Goal: Communication & Community: Answer question/provide support

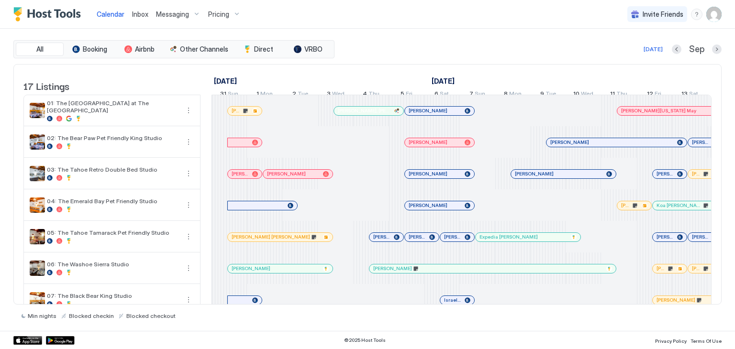
scroll to position [0, 531]
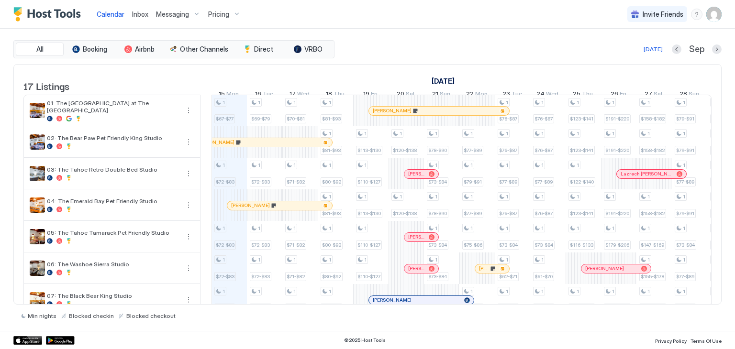
click at [143, 11] on span "Inbox" at bounding box center [140, 14] width 16 height 8
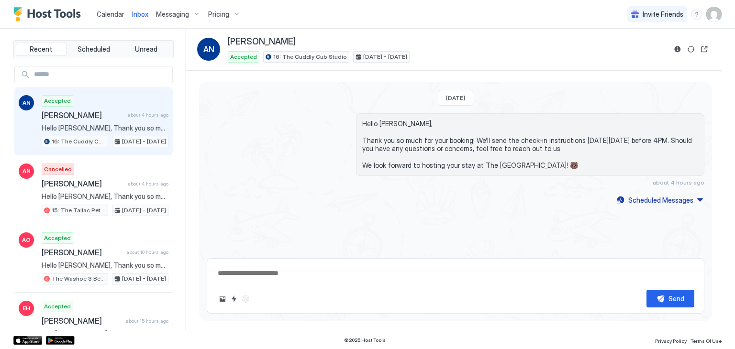
click at [143, 104] on div "Accepted Ashish Nadkar about 4 hours ago Hello Ashish, Thank you so much for yo…" at bounding box center [105, 121] width 127 height 53
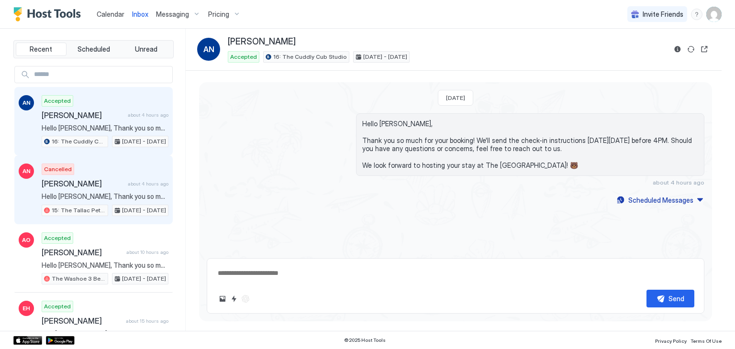
click at [112, 164] on div "Cancelled Ashish Nadkar about 4 hours ago Hello Ashish, Thank you so much for y…" at bounding box center [105, 190] width 127 height 53
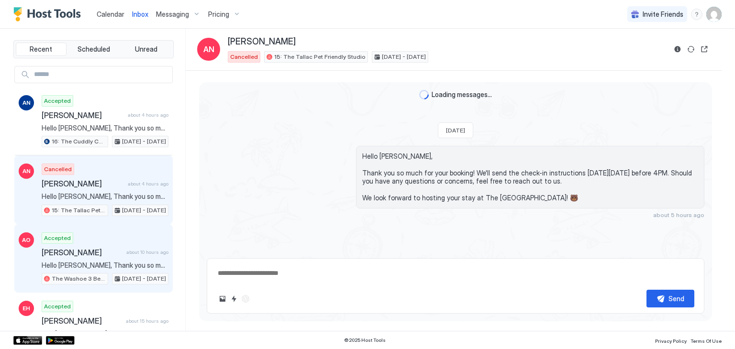
click at [104, 253] on span "[PERSON_NAME]" at bounding box center [82, 253] width 81 height 10
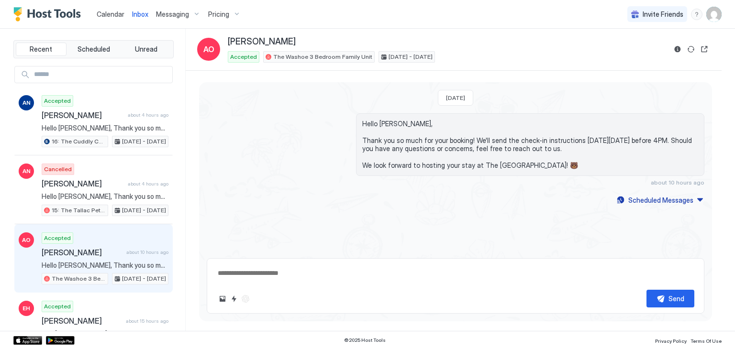
scroll to position [77, 0]
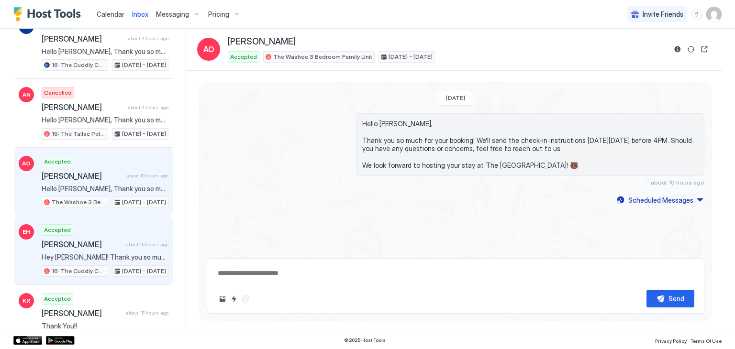
click at [104, 253] on span "Hey Erin! Thank you so much for staying with us. We hope you've enjoyed your st…" at bounding box center [105, 257] width 127 height 9
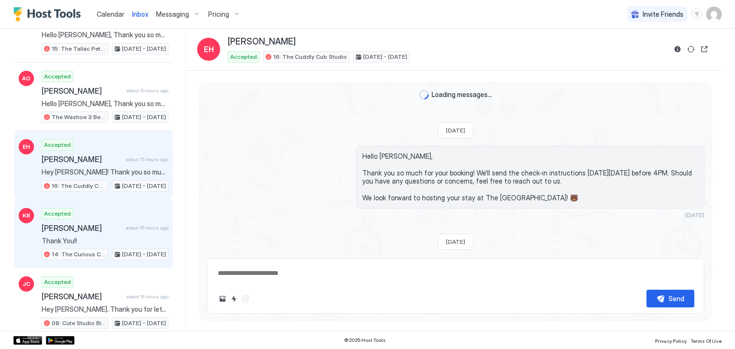
scroll to position [488, 0]
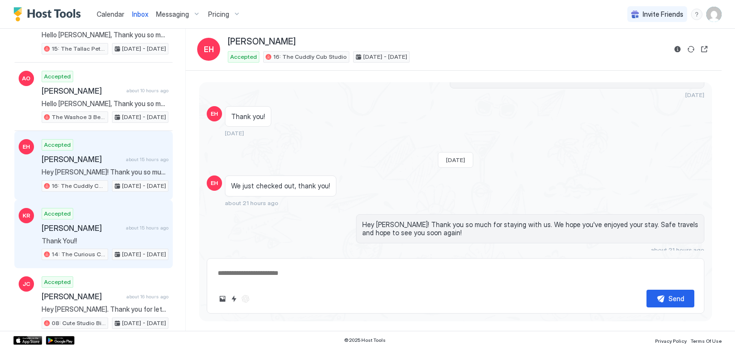
click at [119, 229] on div "Kimberly Rivera about 15 hours ago" at bounding box center [105, 228] width 127 height 10
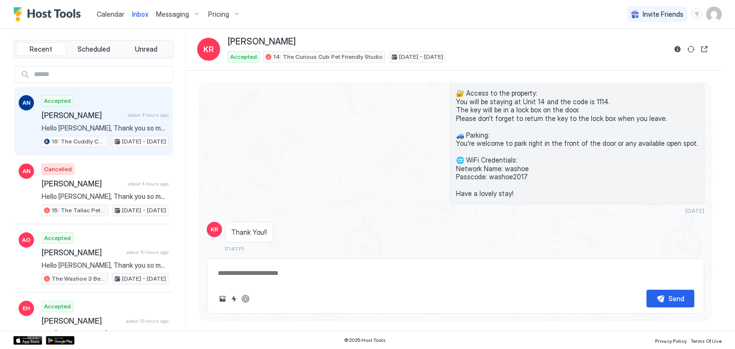
click at [129, 130] on span "Hello [PERSON_NAME], Thank you so much for your booking! We'll send the check-i…" at bounding box center [105, 128] width 127 height 9
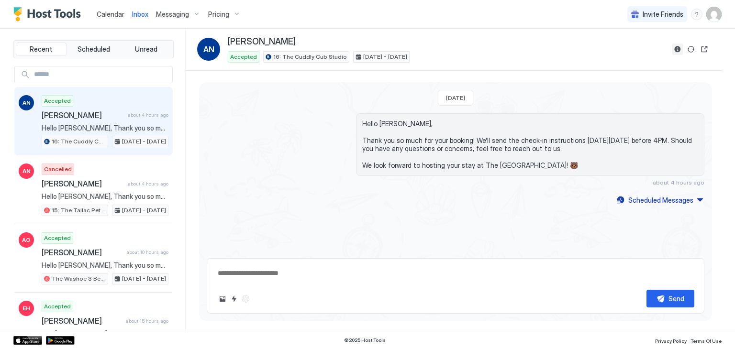
click at [679, 48] on button "Reservation information" at bounding box center [676, 49] width 11 height 11
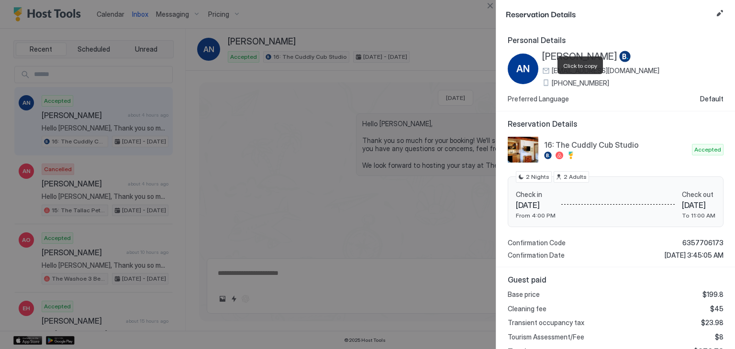
click at [583, 82] on span "+1 (404) 618-8799" at bounding box center [579, 83] width 57 height 9
click at [572, 82] on span "+1 (404) 618-8799" at bounding box center [579, 83] width 57 height 9
click at [553, 58] on span "[PERSON_NAME]" at bounding box center [579, 57] width 75 height 12
click at [487, 10] on button "Close" at bounding box center [489, 5] width 11 height 11
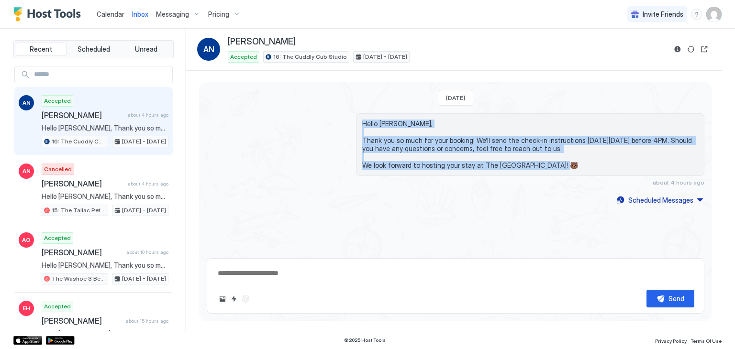
drag, startPoint x: 549, startPoint y: 164, endPoint x: 339, endPoint y: 113, distance: 216.3
click at [339, 113] on div "Hello Ashish, Thank you so much for your booking! We'll send the check-in instr…" at bounding box center [455, 149] width 497 height 73
copy span "Hello Ashish, Thank you so much for your booking! We'll send the check-in instr…"
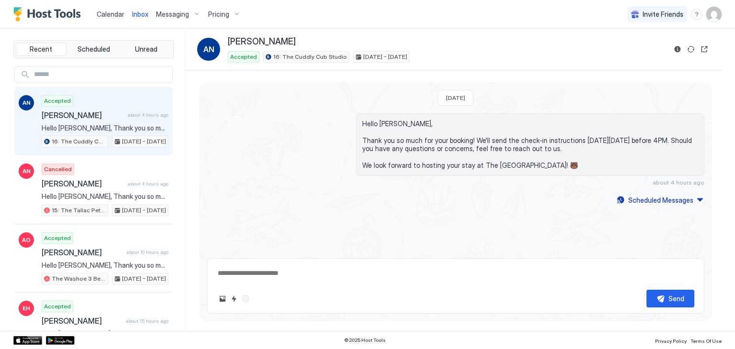
click at [658, 206] on div "Today Hello Ashish, Thank you so much for your booking! We'll send the check-in…" at bounding box center [455, 166] width 513 height 169
click at [645, 196] on div "Scheduled Messages" at bounding box center [660, 200] width 65 height 10
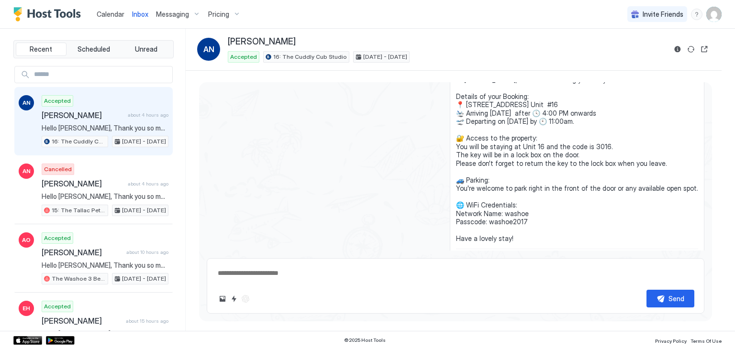
scroll to position [36, 0]
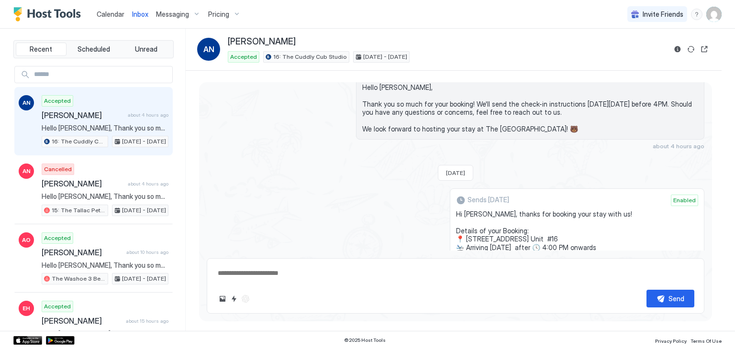
drag, startPoint x: 520, startPoint y: 193, endPoint x: 460, endPoint y: 209, distance: 62.8
click at [460, 209] on div "Sends in 4 days Enabled Hi Ashish, thanks for booking your stay with us! Detail…" at bounding box center [577, 301] width 254 height 226
copy span "Hi Ashish, thanks for booking your stay with us! Details of your Booking: 📍 751…"
click at [511, 217] on span "Hi Ashish, thanks for booking your stay with us! Details of your Booking: 📍 751…" at bounding box center [577, 293] width 242 height 167
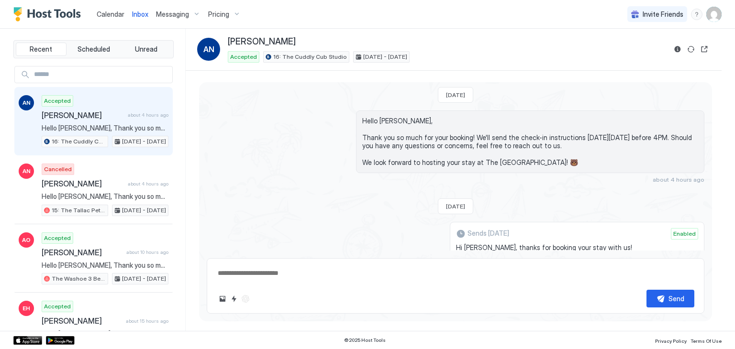
scroll to position [218, 0]
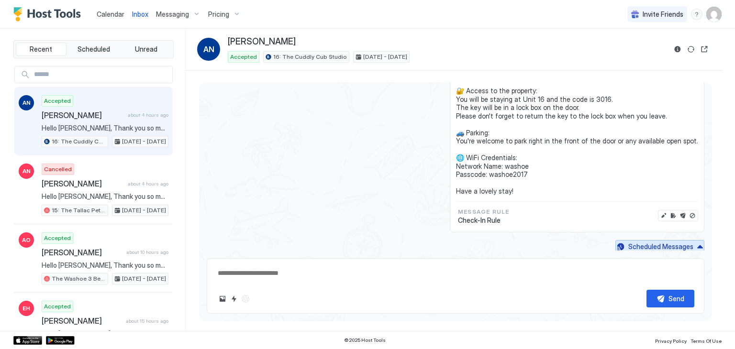
click at [655, 242] on div "Scheduled Messages" at bounding box center [660, 247] width 65 height 10
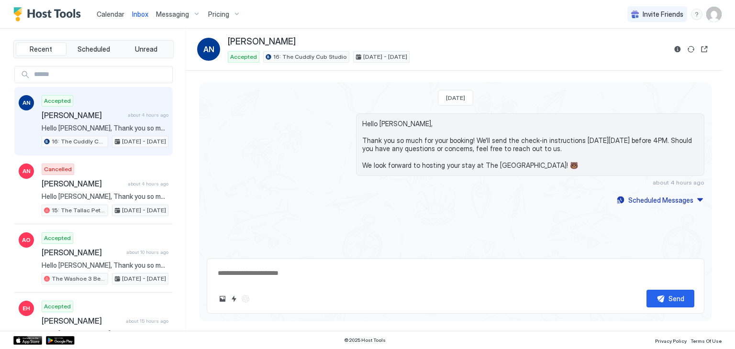
scroll to position [0, 0]
click at [345, 90] on div "Today Hello Ashish, Thank you so much for your booking! We'll send the check-in…" at bounding box center [455, 144] width 513 height 124
click at [344, 91] on div "Today Hello Ashish, Thank you so much for your booking! We'll send the check-in…" at bounding box center [455, 144] width 513 height 124
click at [344, 90] on div "Today Hello Ashish, Thank you so much for your booking! We'll send the check-in…" at bounding box center [455, 144] width 513 height 124
click at [418, 156] on span "Hello [PERSON_NAME], Thank you so much for your booking! We'll send the check-i…" at bounding box center [530, 145] width 336 height 50
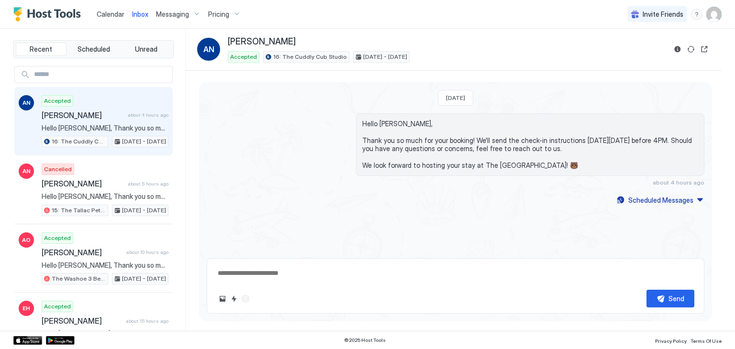
type textarea "*"
click at [106, 16] on span "Calendar" at bounding box center [111, 14] width 28 height 8
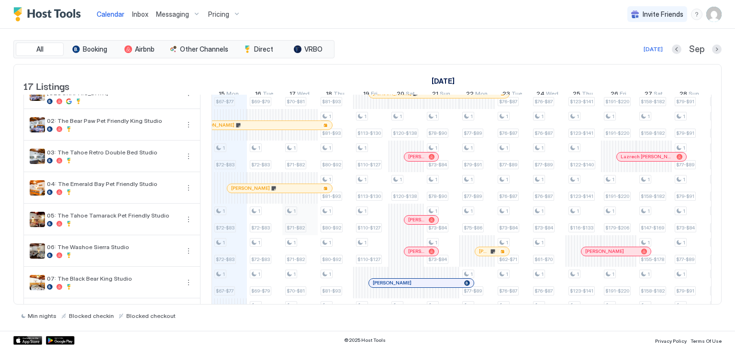
scroll to position [17, 0]
click at [281, 192] on div at bounding box center [282, 189] width 8 height 8
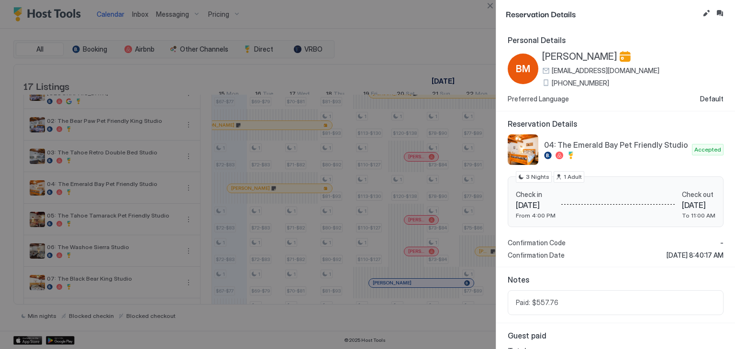
scroll to position [54, 0]
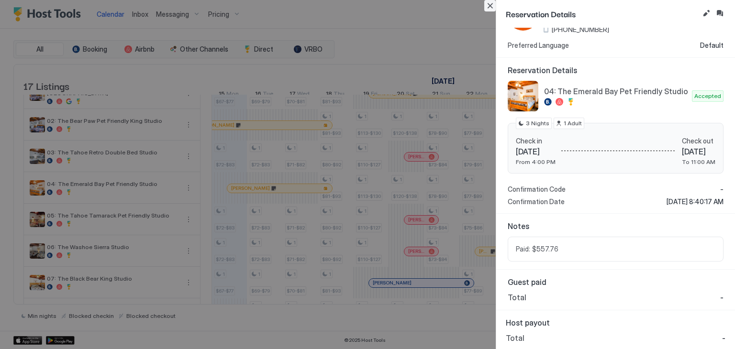
click at [492, 3] on button "Close" at bounding box center [489, 5] width 11 height 11
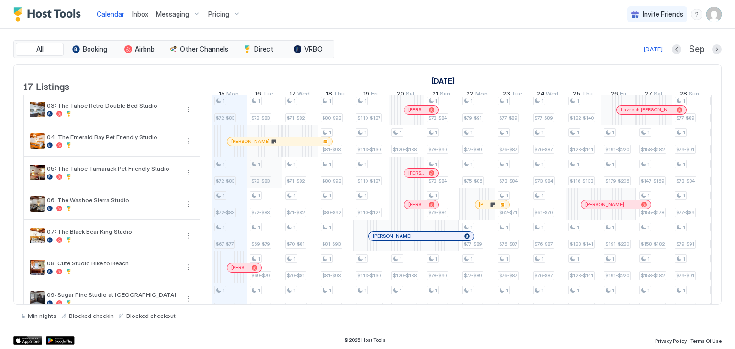
scroll to position [39, 0]
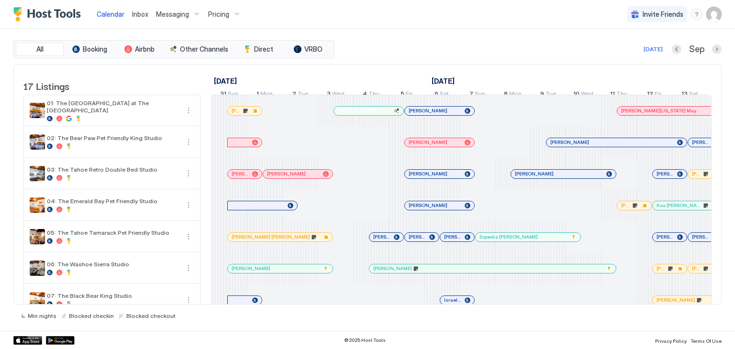
scroll to position [0, 531]
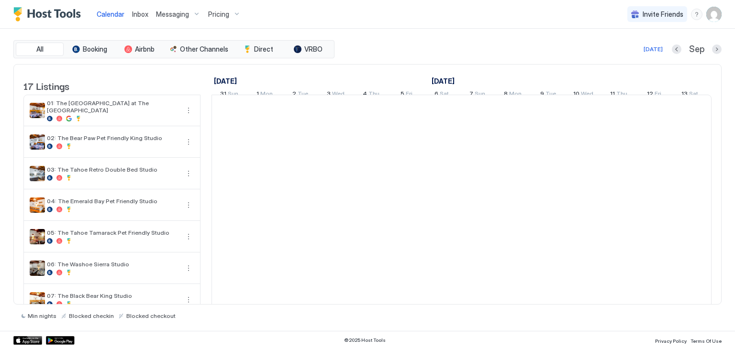
scroll to position [0, 531]
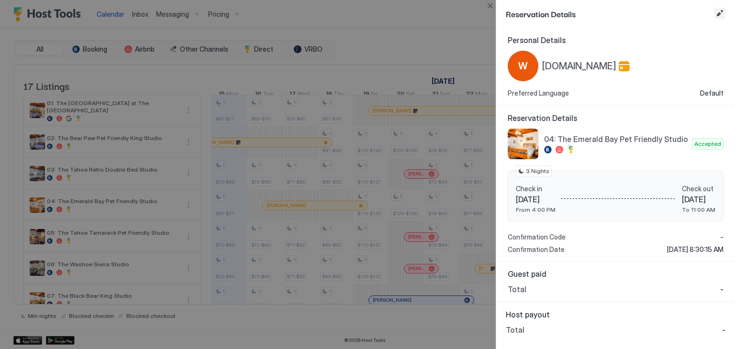
click at [724, 13] on button "Edit reservation" at bounding box center [719, 13] width 11 height 11
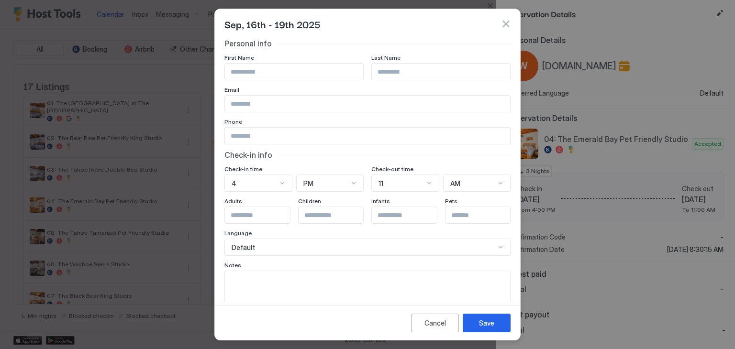
scroll to position [0, 0]
paste input "**********"
click at [274, 68] on input "Input Field" at bounding box center [294, 72] width 138 height 16
type input "******"
click at [385, 73] on input "Input Field" at bounding box center [441, 72] width 138 height 16
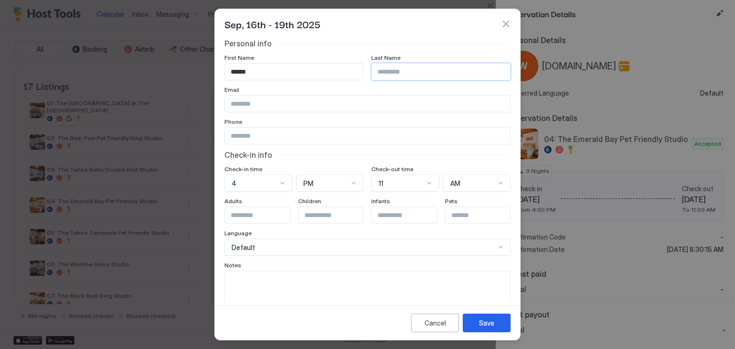
paste input "**********"
click at [396, 71] on input "**********" at bounding box center [441, 72] width 138 height 16
type input "********"
click at [260, 108] on input "Input Field" at bounding box center [367, 104] width 285 height 16
paste input "**********"
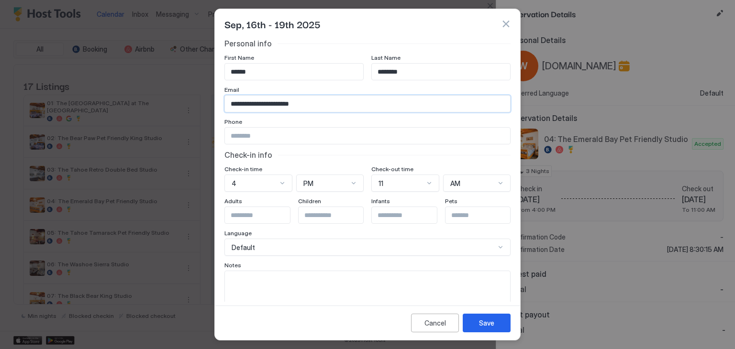
type input "**********"
click at [259, 138] on input "Input Field" at bounding box center [367, 136] width 285 height 16
paste input "**********"
type input "**********"
click at [276, 281] on textarea "Input Field" at bounding box center [367, 294] width 285 height 47
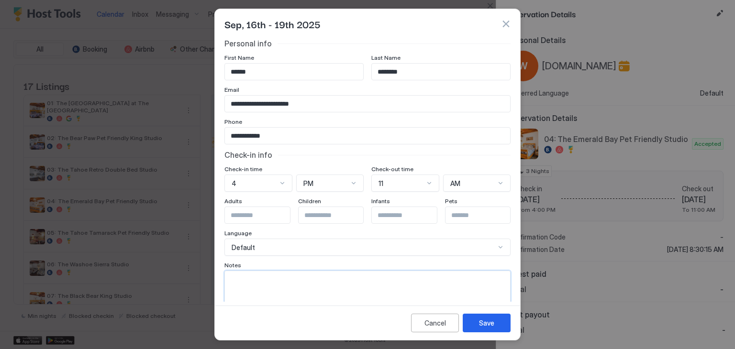
paste textarea "**********"
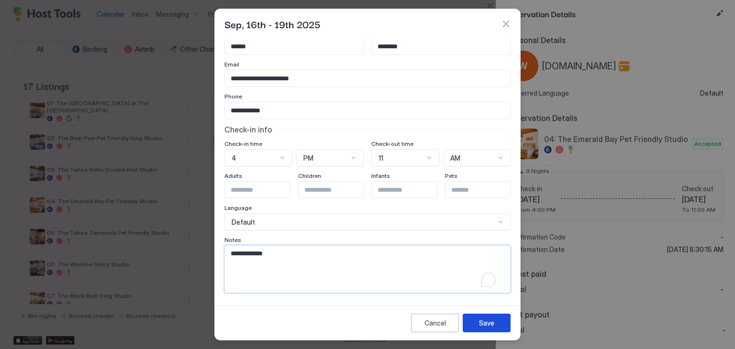
type textarea "**********"
click at [484, 329] on button "Save" at bounding box center [486, 323] width 48 height 19
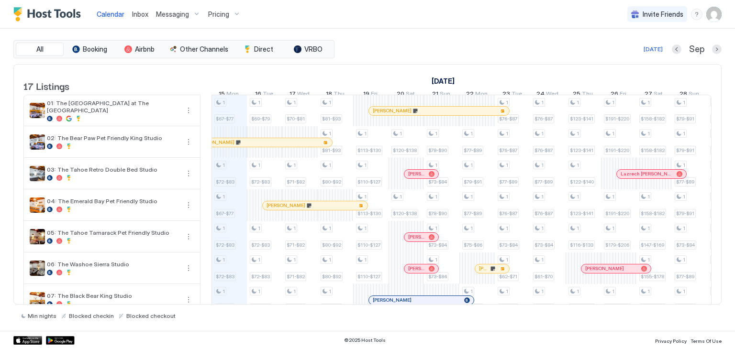
click at [140, 22] on div "Inbox" at bounding box center [140, 14] width 24 height 18
click at [139, 15] on span "Inbox" at bounding box center [140, 14] width 16 height 8
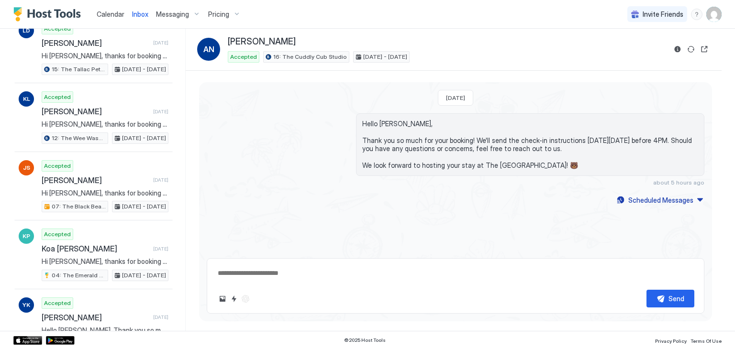
scroll to position [2497, 0]
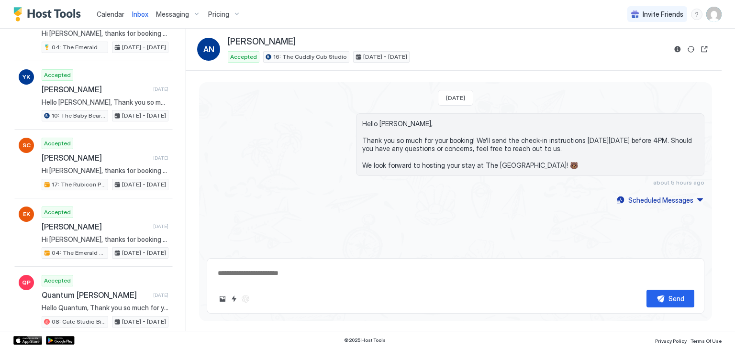
type textarea "*"
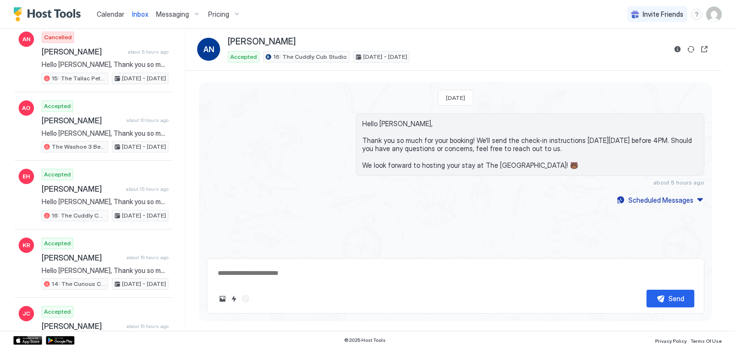
scroll to position [0, 0]
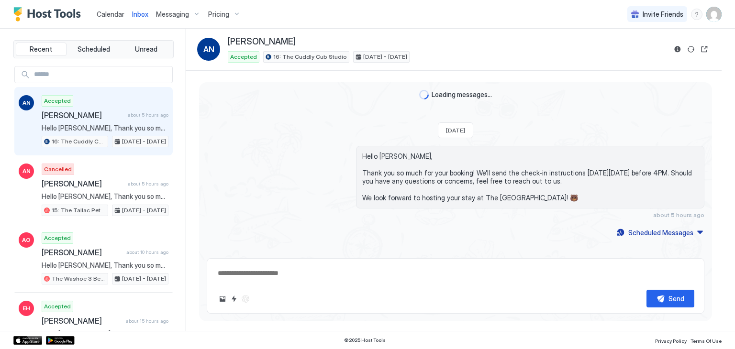
click at [112, 14] on span "Calendar" at bounding box center [111, 14] width 28 height 8
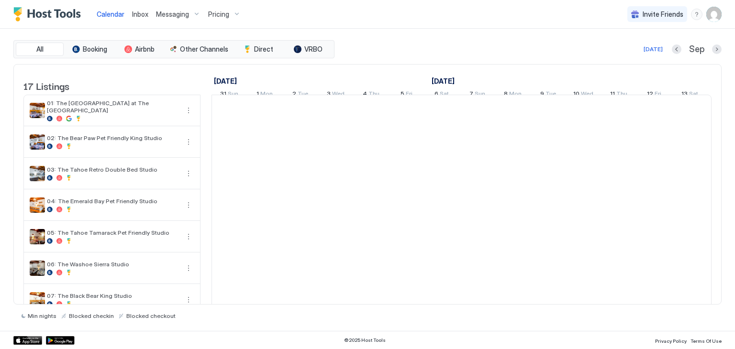
scroll to position [0, 531]
click at [136, 14] on span "Inbox" at bounding box center [140, 14] width 16 height 8
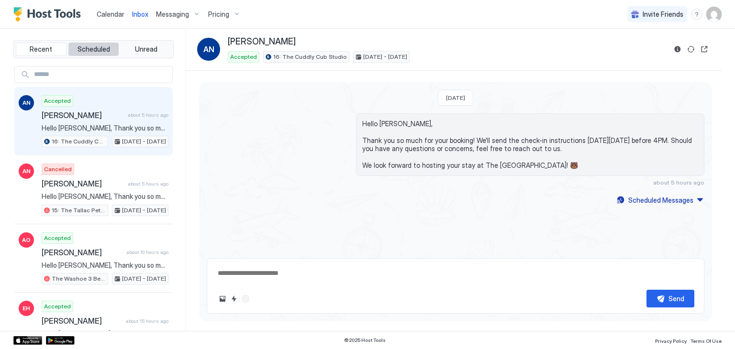
click at [107, 48] on button "Scheduled" at bounding box center [93, 49] width 51 height 13
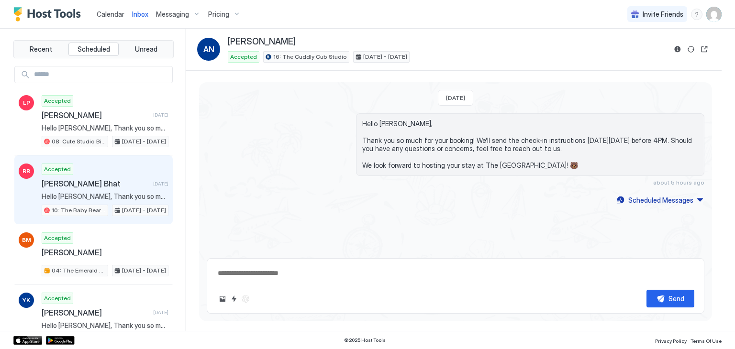
scroll to position [67, 0]
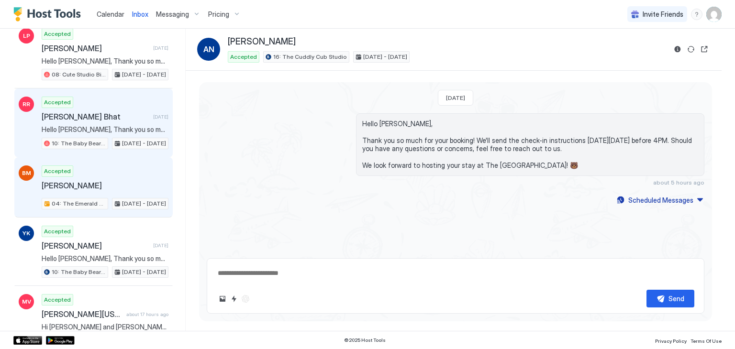
click at [109, 181] on span "[PERSON_NAME]" at bounding box center [103, 186] width 123 height 10
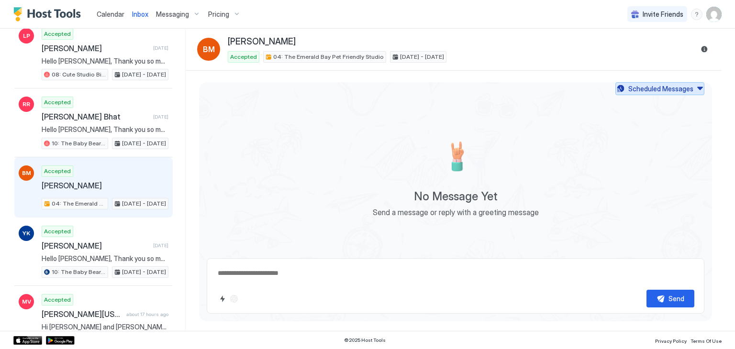
click at [652, 82] on button "Scheduled Messages" at bounding box center [659, 88] width 89 height 13
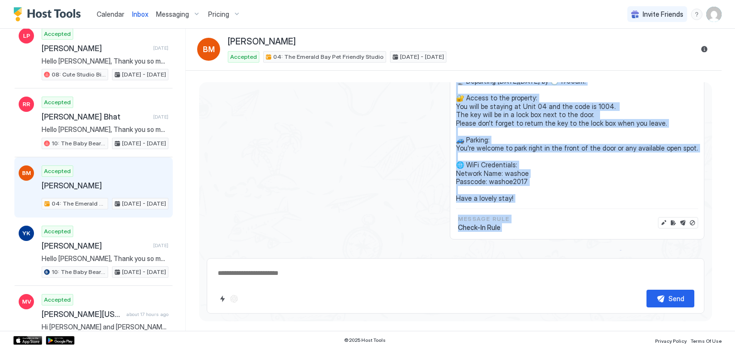
scroll to position [107, 0]
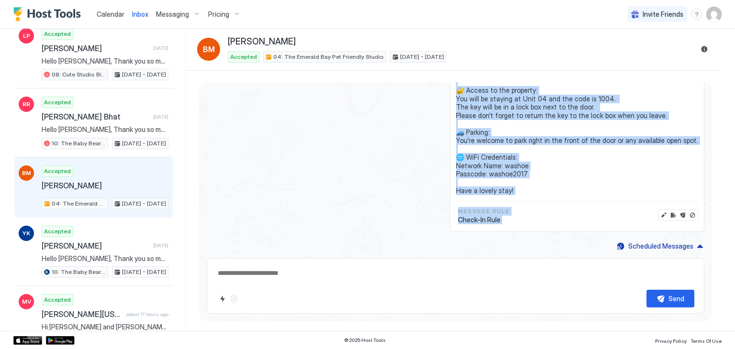
drag, startPoint x: 463, startPoint y: 117, endPoint x: 530, endPoint y: 180, distance: 92.0
click at [530, 180] on span "Hi Bonnie, thanks for booking your stay with us! Details of your Booking: 📍 751…" at bounding box center [577, 111] width 242 height 167
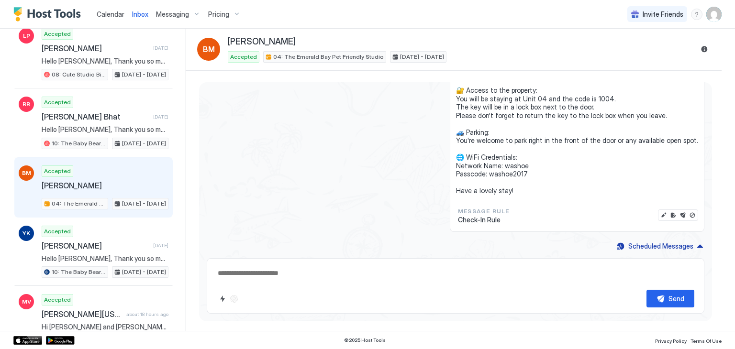
click at [435, 157] on div "Sends in 1 day Enabled Hi Bonnie, thanks for booking your stay with us! Details…" at bounding box center [455, 119] width 497 height 226
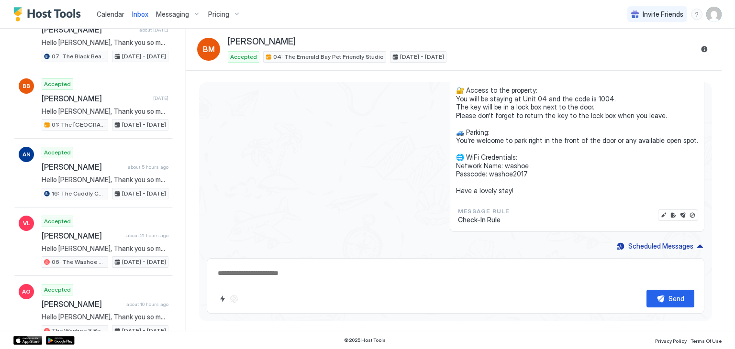
scroll to position [489, 0]
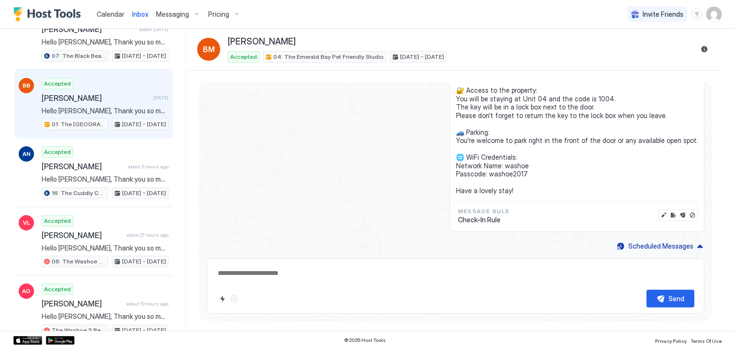
click at [115, 107] on span "Hello [PERSON_NAME], Thank you so much for your booking! We'll send the check-i…" at bounding box center [105, 111] width 127 height 9
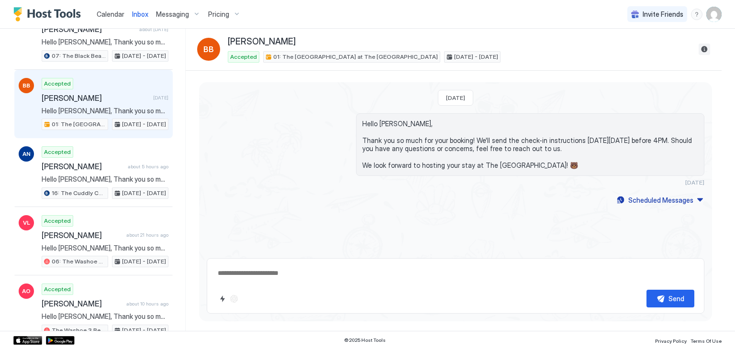
click at [704, 51] on button "Reservation information" at bounding box center [703, 49] width 11 height 11
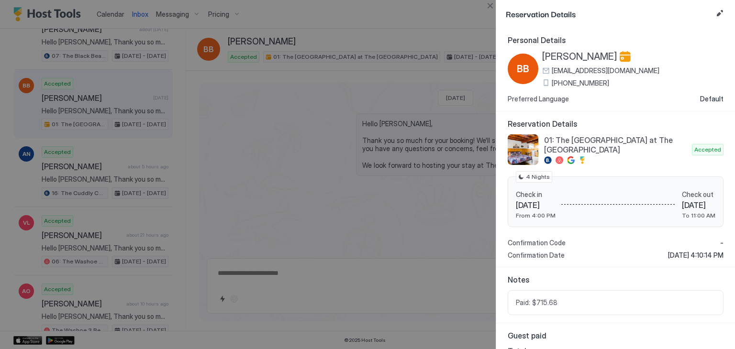
click at [569, 82] on span "(970) 739-0150" at bounding box center [579, 83] width 57 height 9
click at [601, 58] on span "[PERSON_NAME]" at bounding box center [579, 57] width 75 height 12
click at [492, 4] on button "Close" at bounding box center [489, 5] width 11 height 11
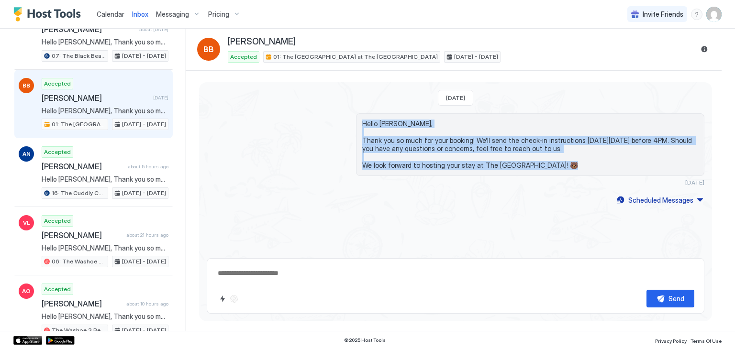
drag, startPoint x: 363, startPoint y: 123, endPoint x: 573, endPoint y: 165, distance: 214.6
click at [573, 165] on span "Hello [PERSON_NAME], Thank you so much for your booking! We'll send the check-i…" at bounding box center [530, 145] width 336 height 50
copy span "Hello Brandon, Thank you so much for your booking! We'll send the check-in inst…"
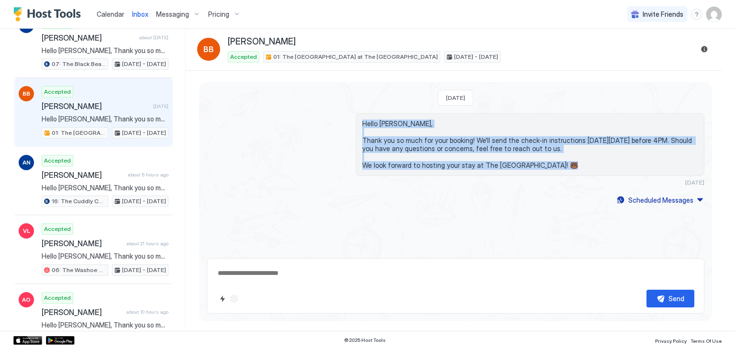
scroll to position [497, 0]
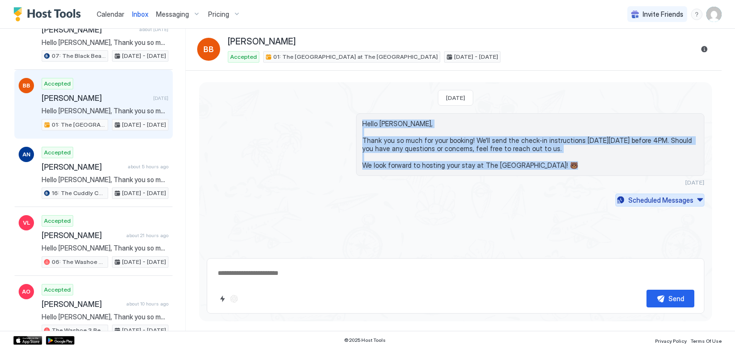
click at [654, 202] on div "Scheduled Messages" at bounding box center [660, 200] width 65 height 10
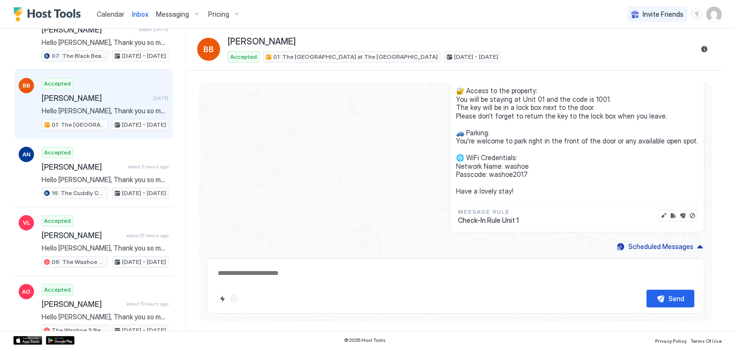
click at [523, 187] on span "Hi Brandon, thanks for booking your stay with us! Details of your Booking: 📍 75…" at bounding box center [577, 111] width 242 height 167
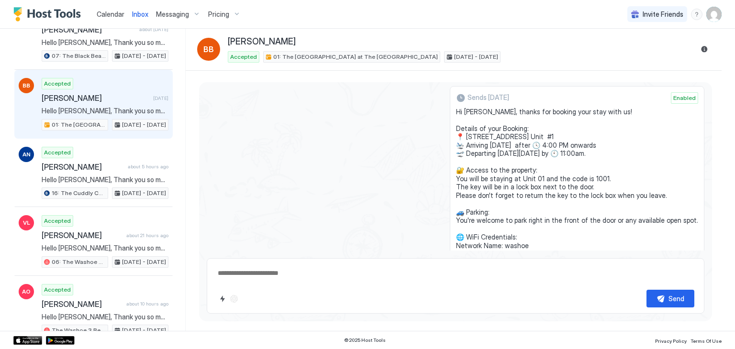
scroll to position [131, 0]
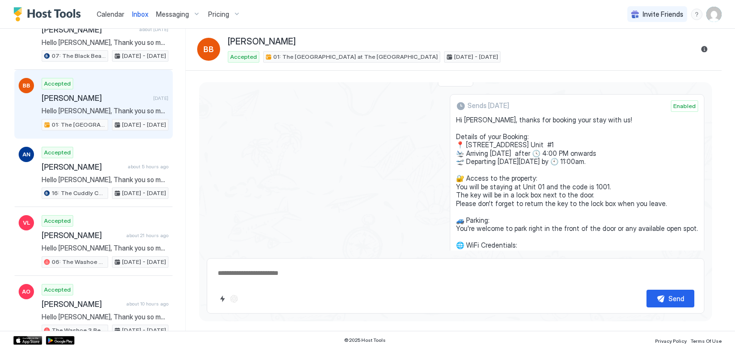
drag, startPoint x: 519, startPoint y: 191, endPoint x: 456, endPoint y: 121, distance: 94.1
click at [456, 121] on div "Sends in 4 days Enabled Hi Brandon, thanks for booking your stay with us! Detai…" at bounding box center [455, 207] width 497 height 226
copy span "Hi Brandon, thanks for booking your stay with us! Details of your Booking: 📍 75…"
click at [425, 153] on div "Sends in 4 days Enabled Hi Brandon, thanks for booking your stay with us! Detai…" at bounding box center [455, 207] width 497 height 226
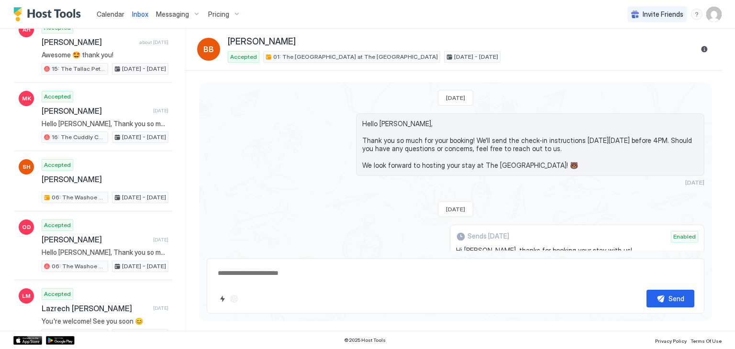
scroll to position [1103, 0]
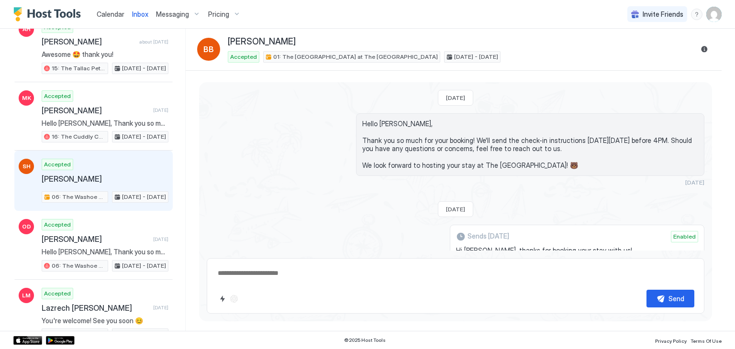
click at [110, 161] on div "Accepted Skylar Hicks 06: The Washoe Sierra Studio Sep 22 - 23, 2025" at bounding box center [105, 181] width 127 height 44
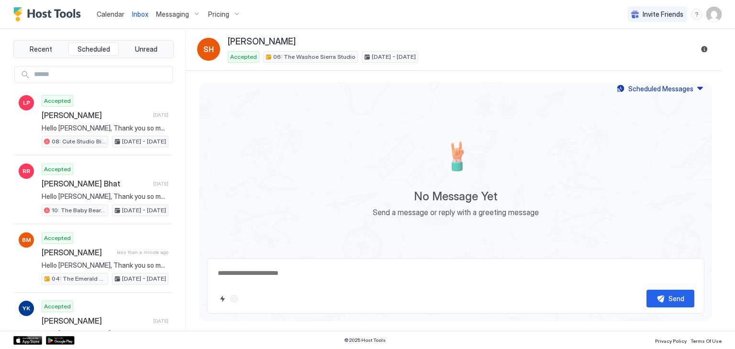
click at [116, 2] on button "Calendar" at bounding box center [110, 14] width 35 height 28
click at [115, 16] on span "Calendar" at bounding box center [111, 14] width 28 height 8
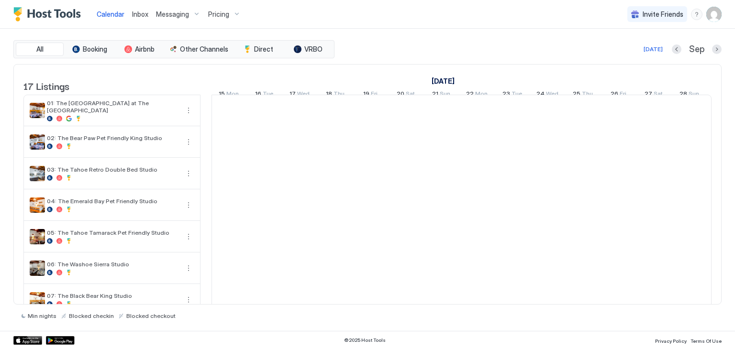
scroll to position [0, 531]
click at [130, 22] on div "Inbox" at bounding box center [140, 14] width 24 height 18
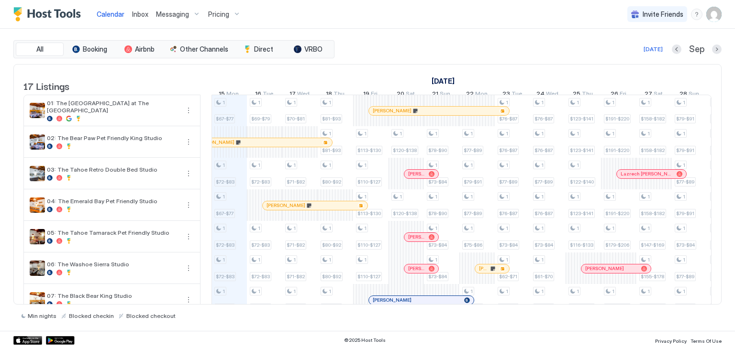
click at [132, 15] on span "Inbox" at bounding box center [140, 14] width 16 height 8
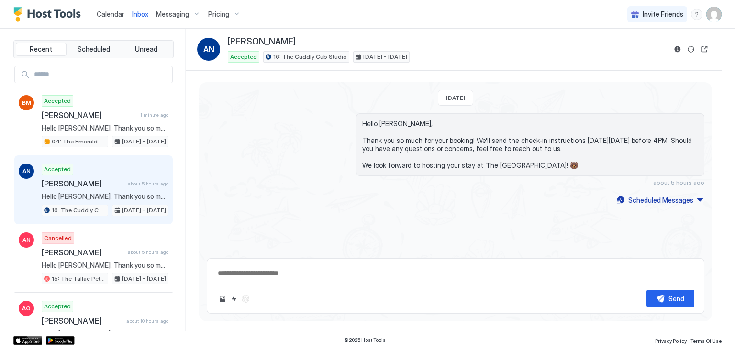
click at [115, 17] on span "Calendar" at bounding box center [111, 14] width 28 height 8
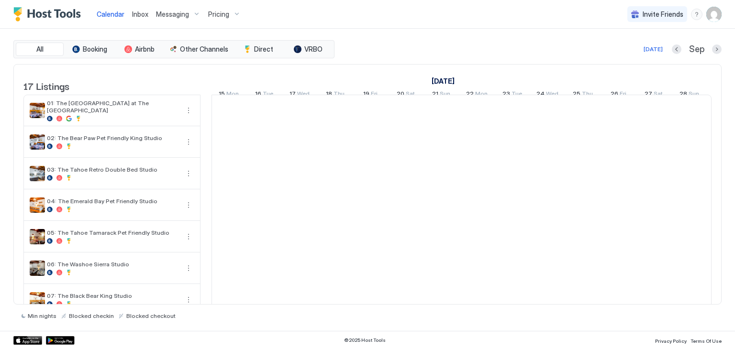
scroll to position [0, 531]
click at [149, 12] on div "Inbox" at bounding box center [140, 14] width 24 height 18
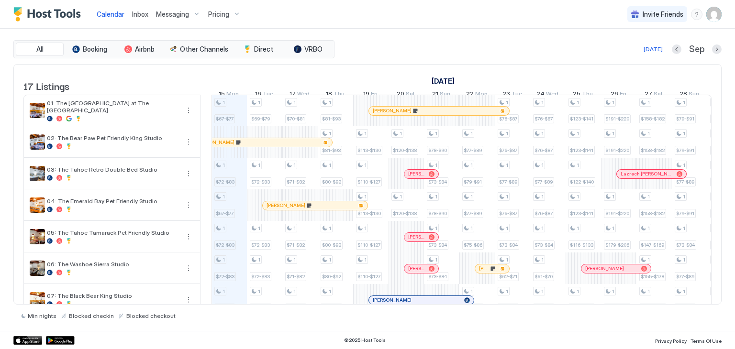
click at [136, 17] on span "Inbox" at bounding box center [140, 14] width 16 height 8
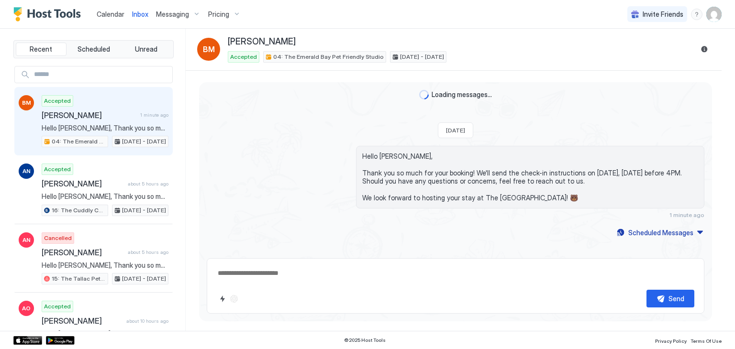
click at [121, 106] on div "Accepted Bonnie McLeskey 1 minute ago Hello Bonnie, Thank you so much for your …" at bounding box center [105, 121] width 127 height 53
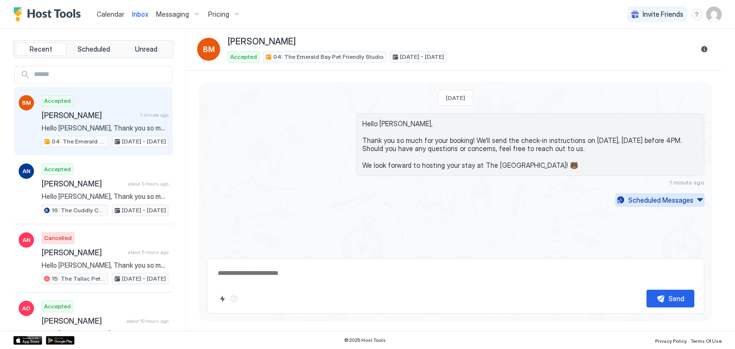
click at [671, 196] on div "Scheduled Messages" at bounding box center [660, 200] width 65 height 10
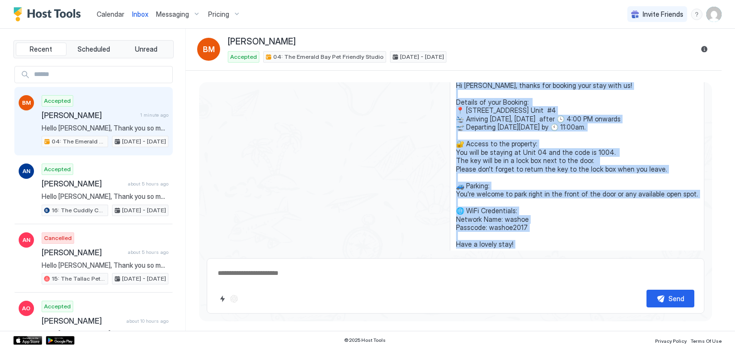
scroll to position [219, 0]
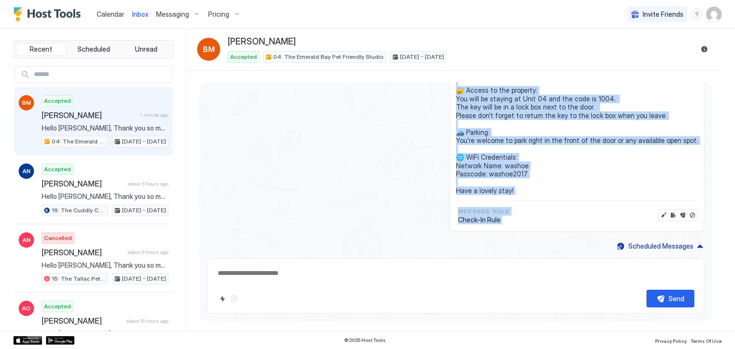
drag, startPoint x: 464, startPoint y: 126, endPoint x: 532, endPoint y: 189, distance: 92.4
click at [532, 189] on span "Hi Bonnie, thanks for booking your stay with us! Details of your Booking: 📍 751…" at bounding box center [577, 111] width 242 height 167
copy span "Hi Bonnie, thanks for booking your stay with us! Details of your Booking: 📍 751…"
click at [519, 143] on span "Hi Bonnie, thanks for booking your stay with us! Details of your Booking: 📍 751…" at bounding box center [577, 111] width 242 height 167
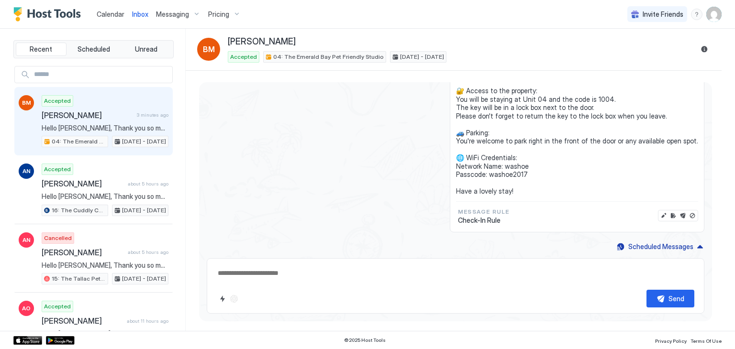
scroll to position [0, 0]
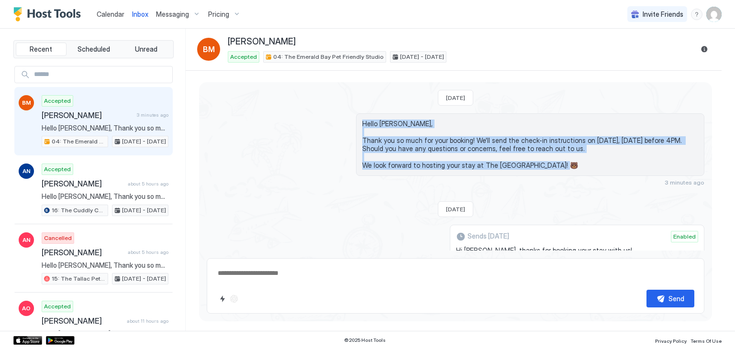
drag, startPoint x: 549, startPoint y: 168, endPoint x: 322, endPoint y: 122, distance: 231.4
click at [322, 122] on div "Hello Bonnie, Thank you so much for your booking! We'll send the check-in instr…" at bounding box center [455, 149] width 497 height 73
copy span "Hello Bonnie, Thank you so much for your booking! We'll send the check-in instr…"
click at [243, 144] on div "Hello Bonnie, Thank you so much for your booking! We'll send the check-in instr…" at bounding box center [455, 149] width 497 height 73
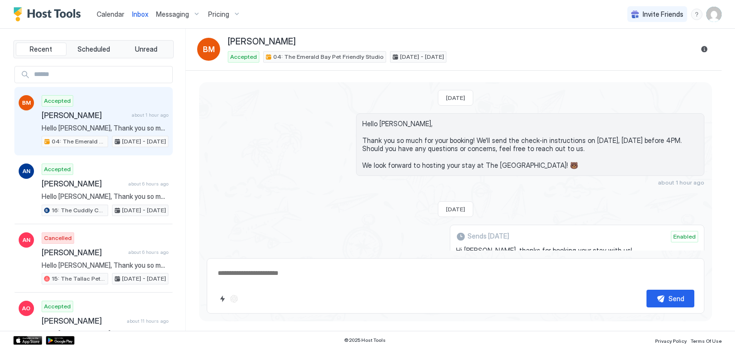
type textarea "*"
